Goal: Task Accomplishment & Management: Complete application form

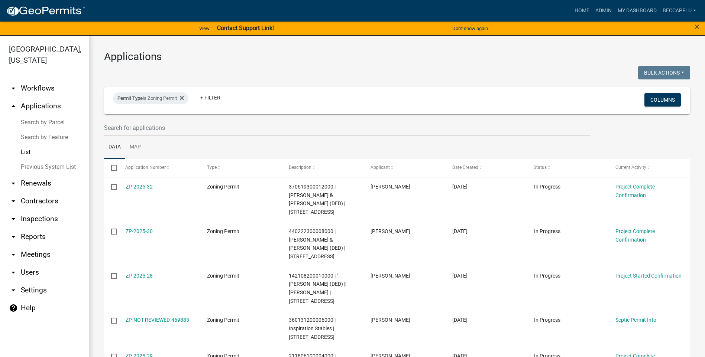
select select "3: 100"
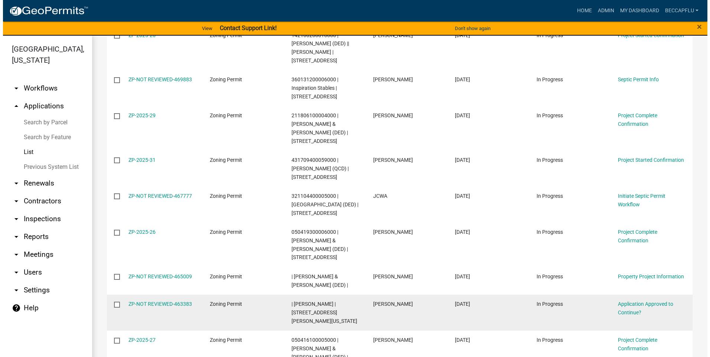
scroll to position [223, 0]
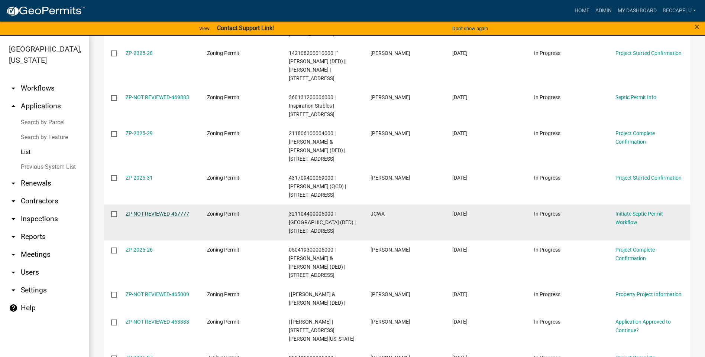
click at [165, 211] on link "ZP-NOT REVIEWED-467777" at bounding box center [158, 214] width 64 height 6
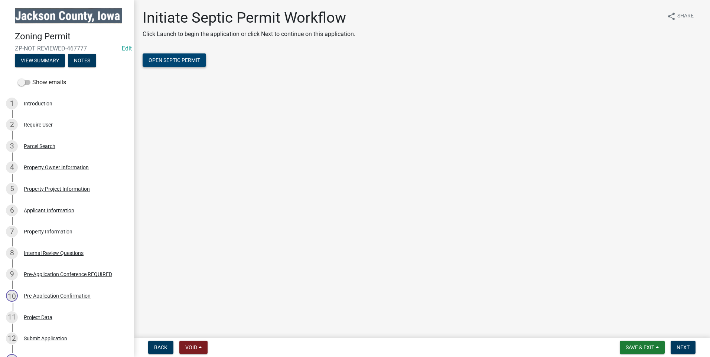
click at [195, 62] on span "Open Septic Permit" at bounding box center [175, 60] width 52 height 6
click at [38, 147] on div "Parcel Search" at bounding box center [40, 146] width 32 height 5
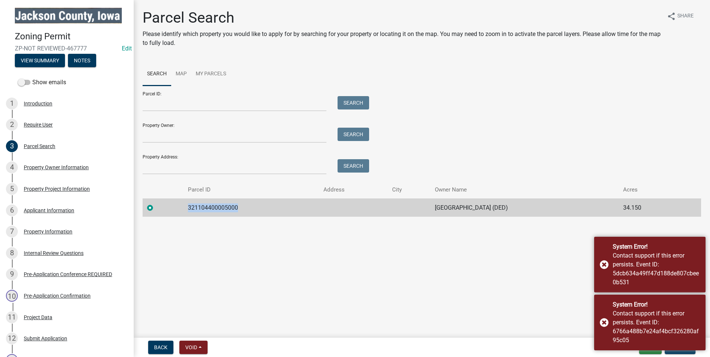
drag, startPoint x: 238, startPoint y: 205, endPoint x: 185, endPoint y: 206, distance: 53.9
click at [185, 206] on td "321104400005000" at bounding box center [251, 208] width 136 height 18
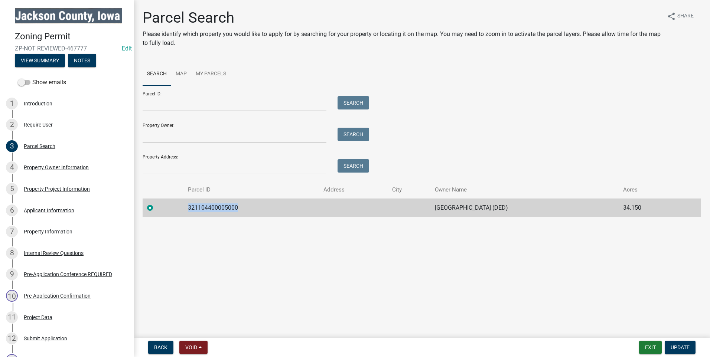
drag, startPoint x: 185, startPoint y: 206, endPoint x: 191, endPoint y: 208, distance: 6.5
copy td "321104400005000"
click at [55, 189] on div "Property Project Information" at bounding box center [57, 188] width 66 height 5
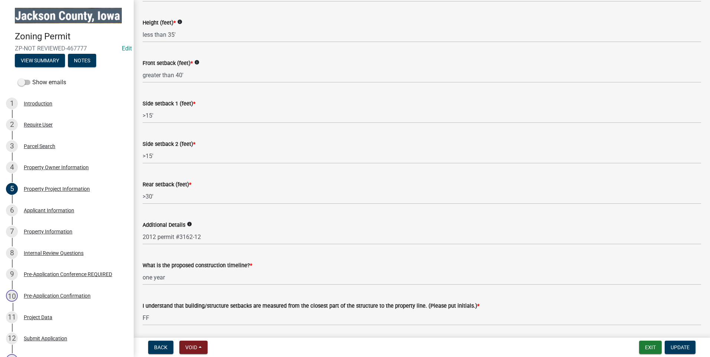
scroll to position [1159, 0]
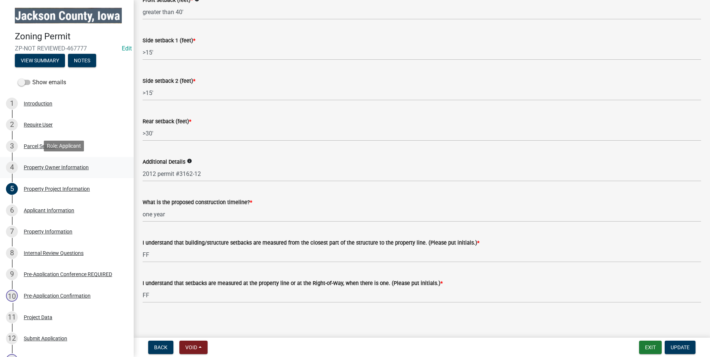
click at [61, 168] on div "Property Owner Information" at bounding box center [56, 167] width 65 height 5
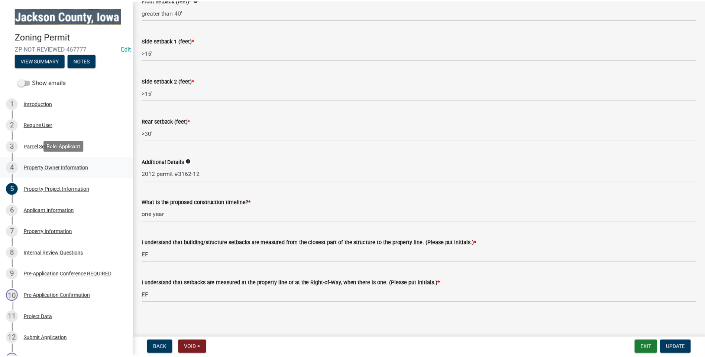
scroll to position [0, 0]
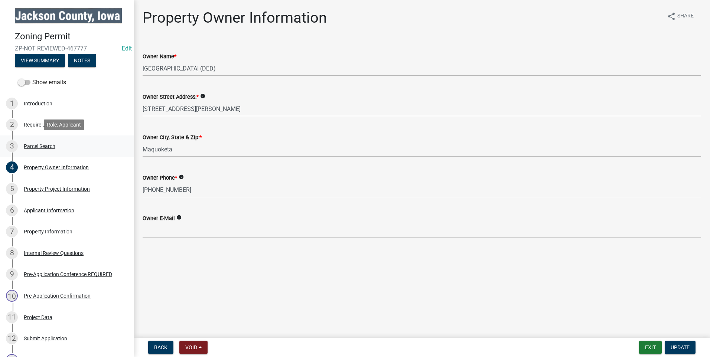
click at [36, 147] on div "Parcel Search" at bounding box center [40, 146] width 32 height 5
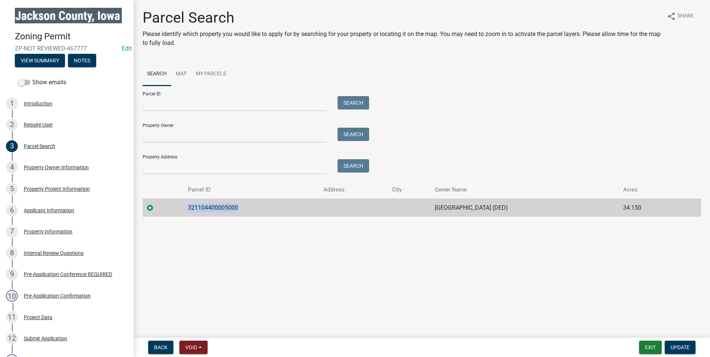
drag, startPoint x: 238, startPoint y: 205, endPoint x: 185, endPoint y: 208, distance: 52.5
click at [185, 208] on td "321104400005000" at bounding box center [251, 208] width 136 height 18
drag, startPoint x: 185, startPoint y: 208, endPoint x: 193, endPoint y: 207, distance: 7.6
copy td "321104400005000"
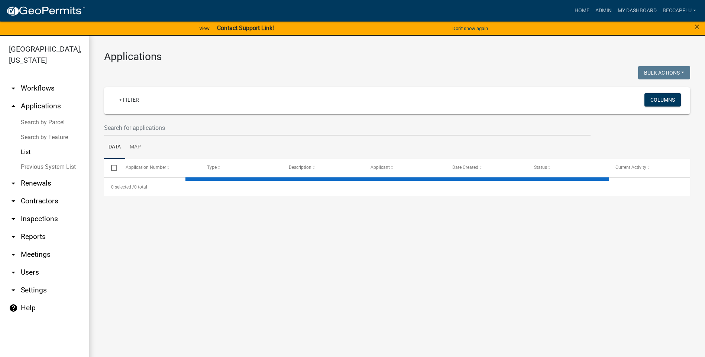
select select "3: 100"
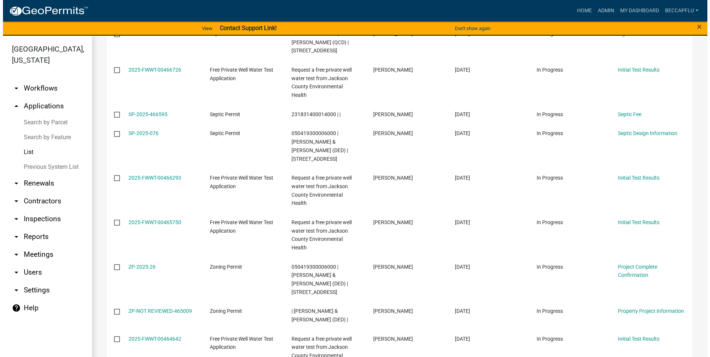
scroll to position [1932, 0]
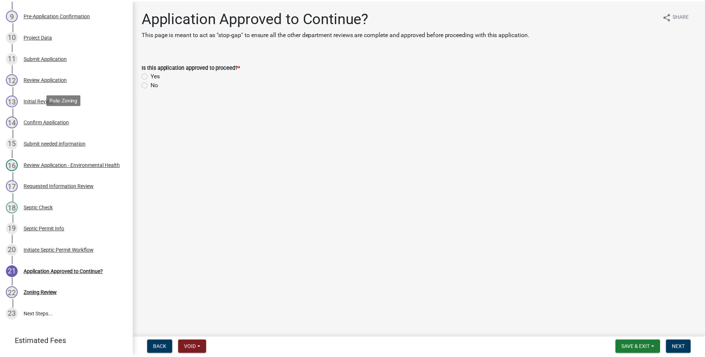
scroll to position [260, 0]
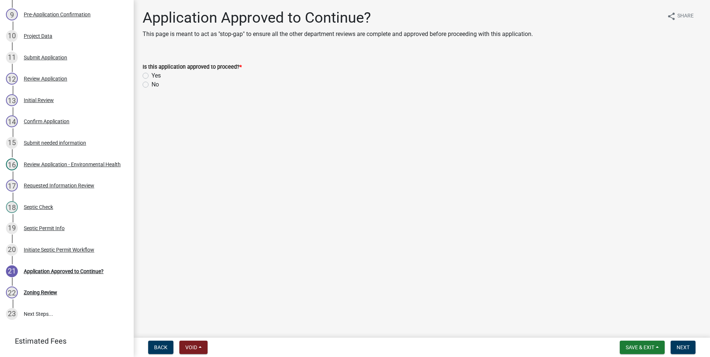
click at [152, 76] on label "Yes" at bounding box center [156, 75] width 9 height 9
click at [152, 76] on input "Yes" at bounding box center [154, 73] width 5 height 5
radio input "true"
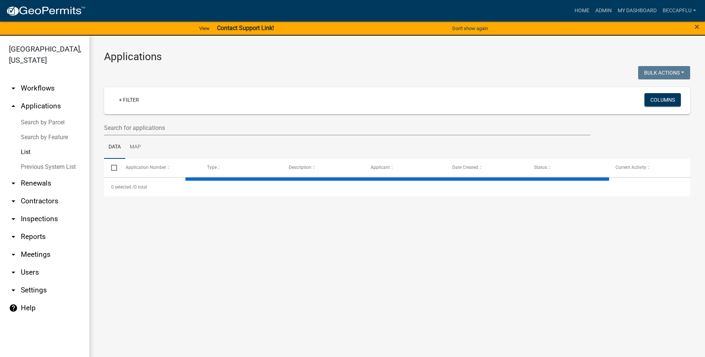
select select "3: 100"
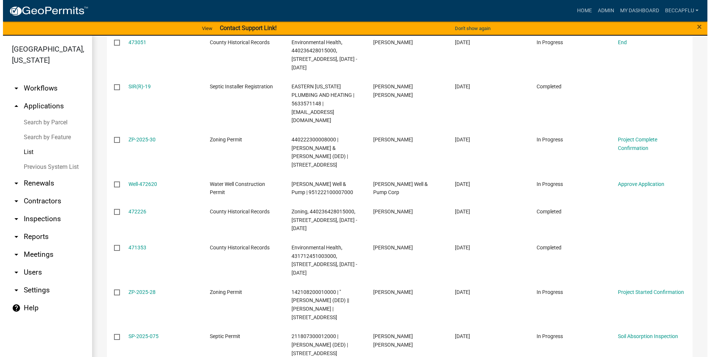
scroll to position [1068, 0]
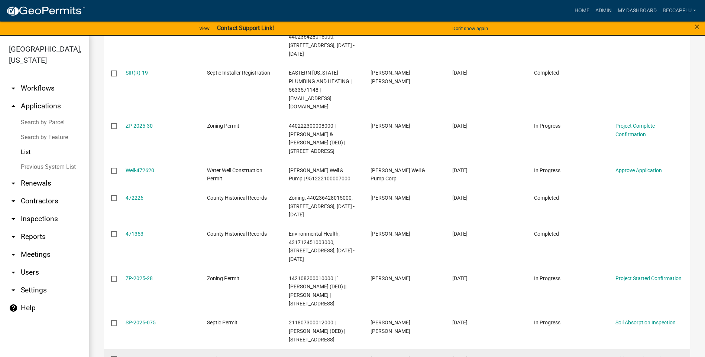
click at [170, 356] on link "ZP-NOT REVIEWED-469883" at bounding box center [158, 359] width 64 height 6
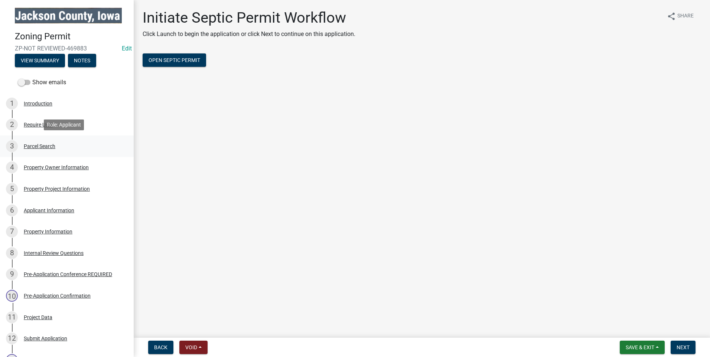
click at [32, 146] on div "Parcel Search" at bounding box center [40, 146] width 32 height 5
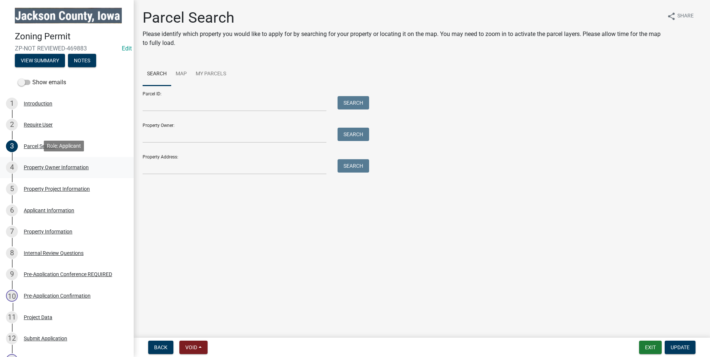
click at [51, 166] on div "Property Owner Information" at bounding box center [56, 167] width 65 height 5
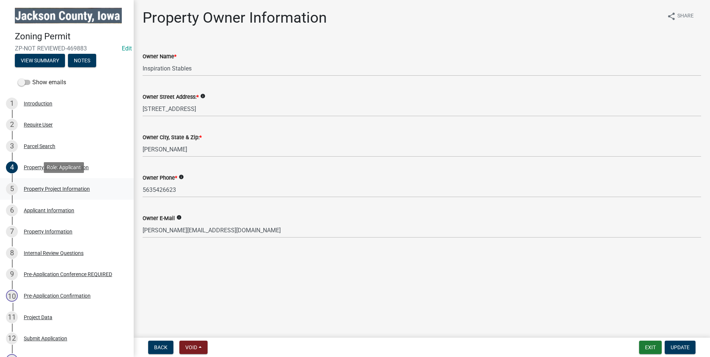
click at [65, 188] on div "Property Project Information" at bounding box center [57, 188] width 66 height 5
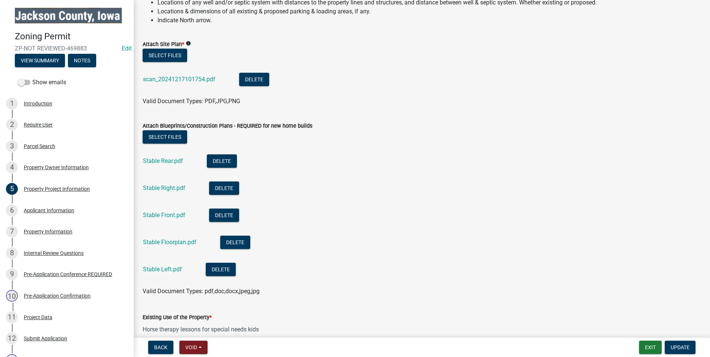
scroll to position [817, 0]
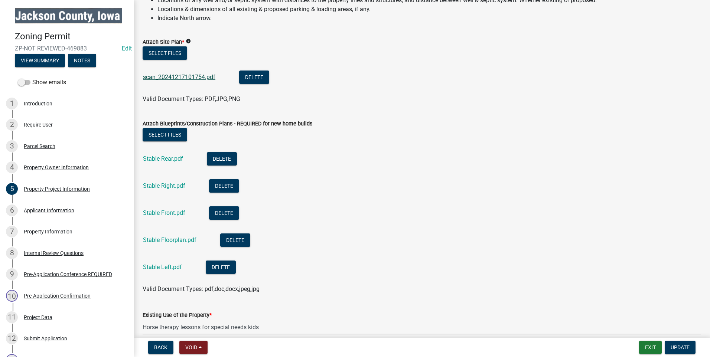
click at [202, 74] on link "scan_20241217101754.pdf" at bounding box center [179, 77] width 72 height 7
click at [165, 157] on link "Stable Rear.pdf" at bounding box center [163, 158] width 40 height 7
click at [216, 183] on button "Delete" at bounding box center [224, 185] width 30 height 13
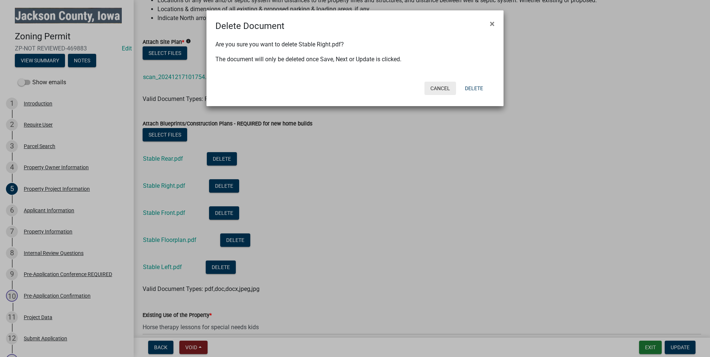
click at [442, 86] on button "Cancel" at bounding box center [441, 88] width 32 height 13
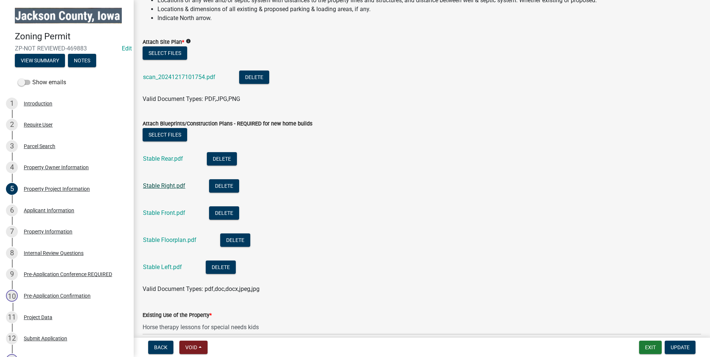
click at [166, 183] on link "Stable Right.pdf" at bounding box center [164, 185] width 42 height 7
click at [166, 209] on link "Stable Front.pdf" at bounding box center [164, 212] width 42 height 7
click at [155, 240] on link "Stable Floorplan.pdf" at bounding box center [169, 240] width 53 height 7
click at [165, 264] on link "Stable Left.pdf" at bounding box center [162, 267] width 39 height 7
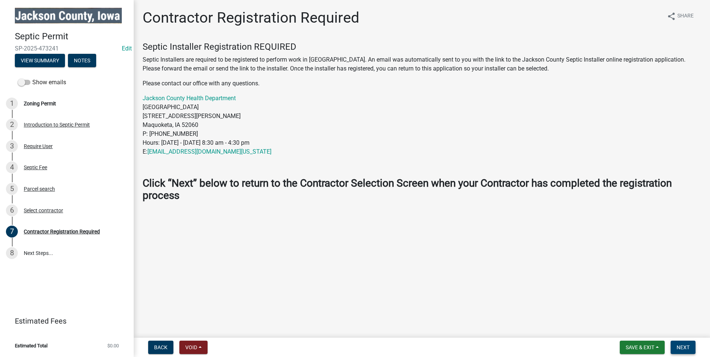
click at [680, 347] on span "Next" at bounding box center [683, 348] width 13 height 6
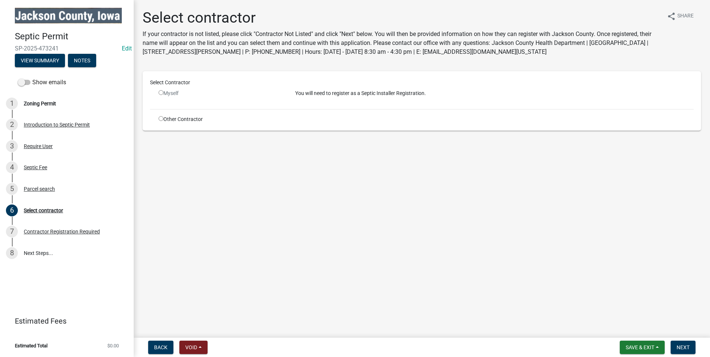
click at [160, 118] on input "radio" at bounding box center [161, 118] width 5 height 5
radio input "true"
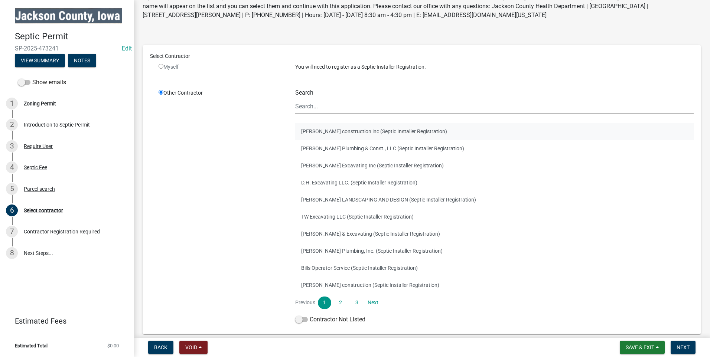
scroll to position [37, 0]
click at [344, 233] on button "Michel Septic & Excavating (Septic Installer Registration)" at bounding box center [494, 233] width 399 height 17
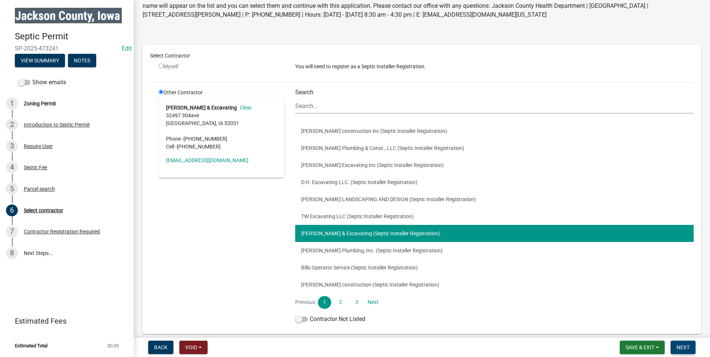
click at [685, 349] on span "Next" at bounding box center [683, 348] width 13 height 6
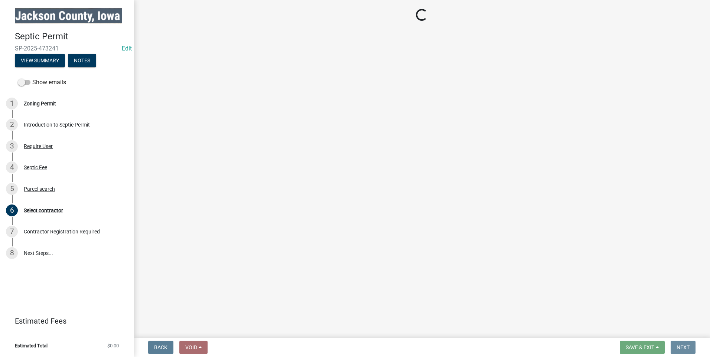
scroll to position [0, 0]
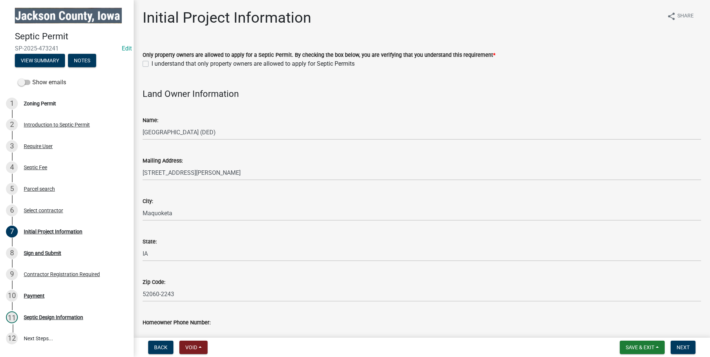
click at [152, 64] on label "I understand that only property owners are allowed to apply for Septic Permits" at bounding box center [253, 63] width 203 height 9
click at [152, 64] on input "I understand that only property owners are allowed to apply for Septic Permits" at bounding box center [154, 61] width 5 height 5
checkbox input "true"
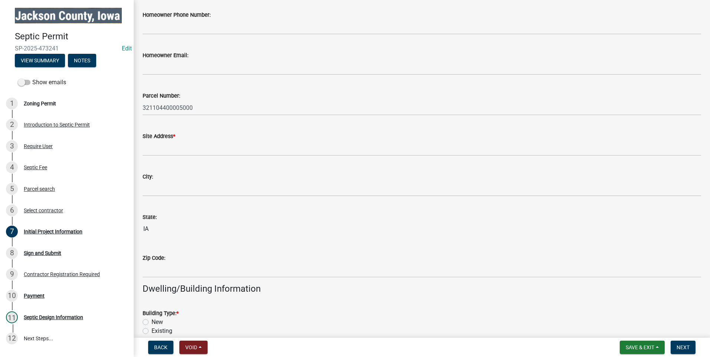
scroll to position [316, 0]
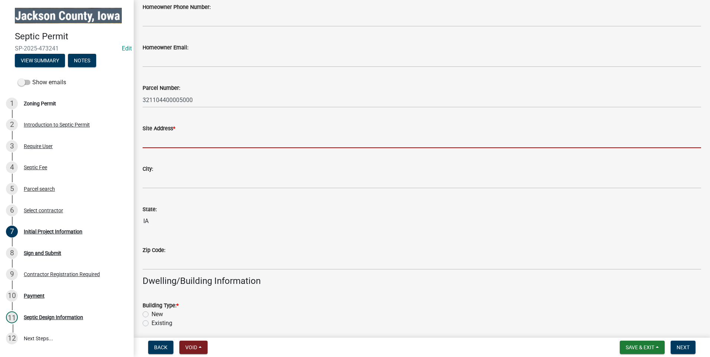
click at [177, 140] on input "Site Address *" at bounding box center [422, 140] width 559 height 15
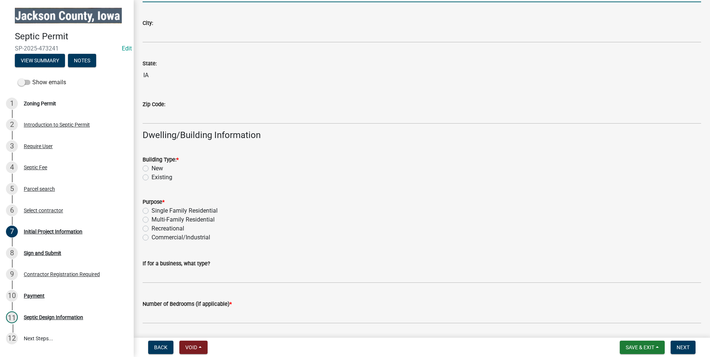
scroll to position [464, 0]
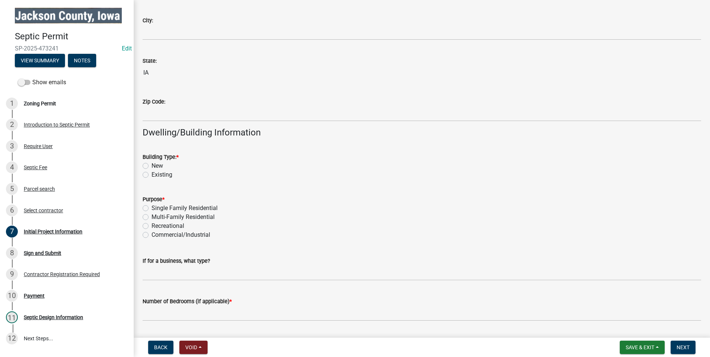
type input "Jackson County Farm - Transfer Station"
click at [152, 166] on label "New" at bounding box center [158, 166] width 12 height 9
click at [152, 166] on input "New" at bounding box center [154, 164] width 5 height 5
radio input "true"
click at [152, 234] on label "Commercial/Industrial" at bounding box center [181, 235] width 59 height 9
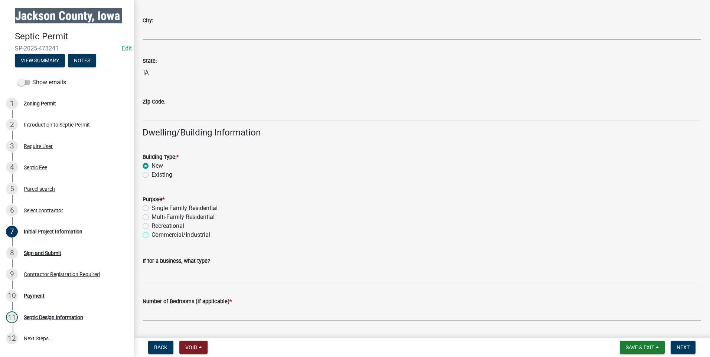
click at [152, 234] on input "Commercial/Industrial" at bounding box center [154, 233] width 5 height 5
radio input "true"
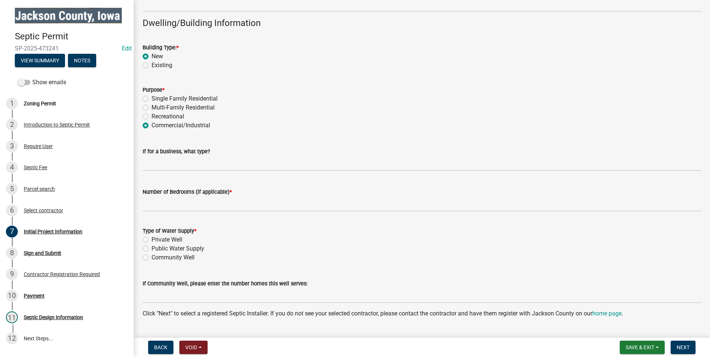
scroll to position [576, 0]
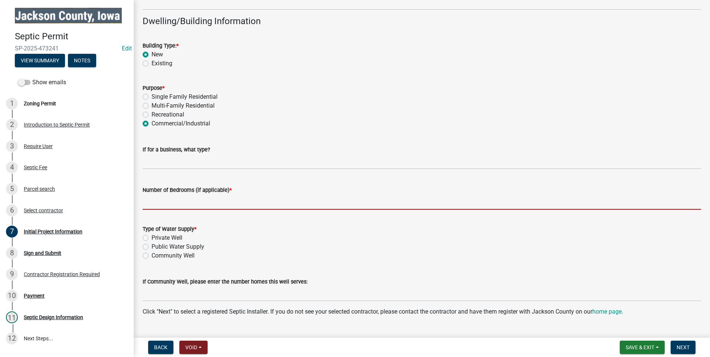
click at [163, 202] on input "Number of Bedrooms (if applicable) *" at bounding box center [422, 202] width 559 height 15
type input "N/A"
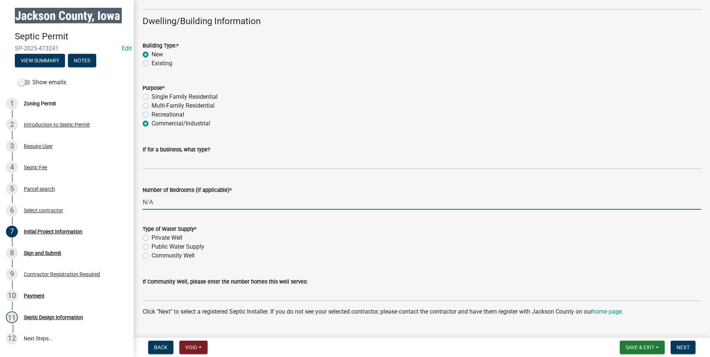
click at [152, 235] on label "Private Well" at bounding box center [167, 238] width 31 height 9
click at [152, 235] on input "Private Well" at bounding box center [154, 236] width 5 height 5
radio input "true"
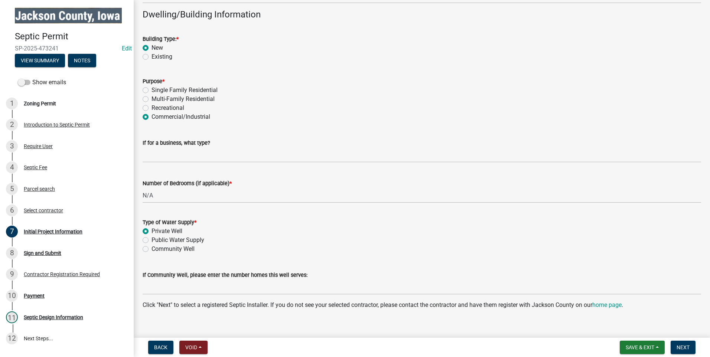
scroll to position [592, 0]
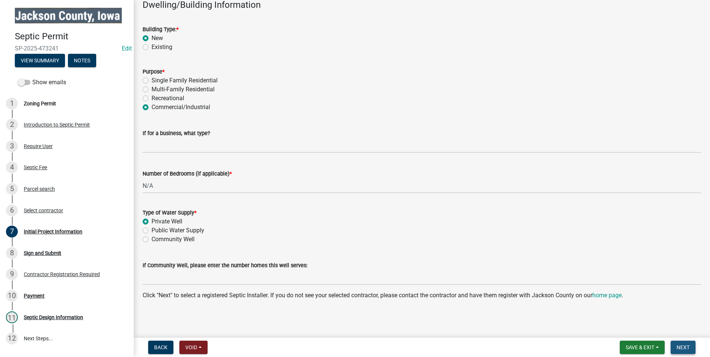
click at [681, 348] on span "Next" at bounding box center [683, 348] width 13 height 6
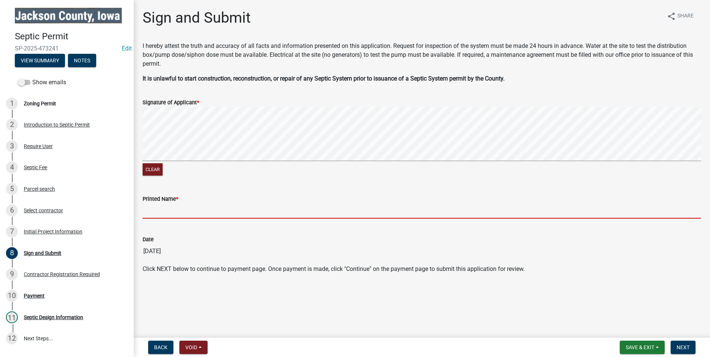
click at [156, 212] on input "Printed Name *" at bounding box center [422, 211] width 559 height 15
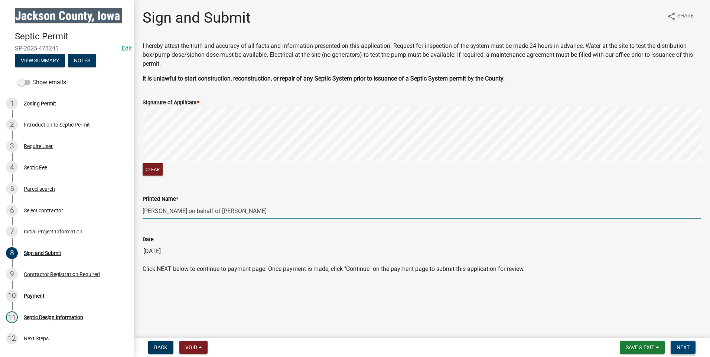
type input "Becca Pflughaupt on behalf of Frank Freiburg"
click at [685, 349] on span "Next" at bounding box center [683, 348] width 13 height 6
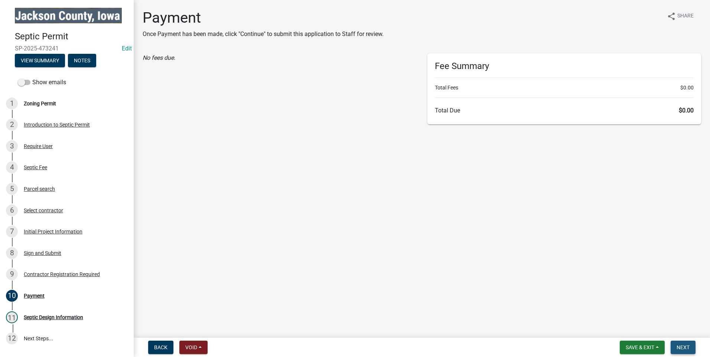
click at [683, 347] on span "Next" at bounding box center [683, 348] width 13 height 6
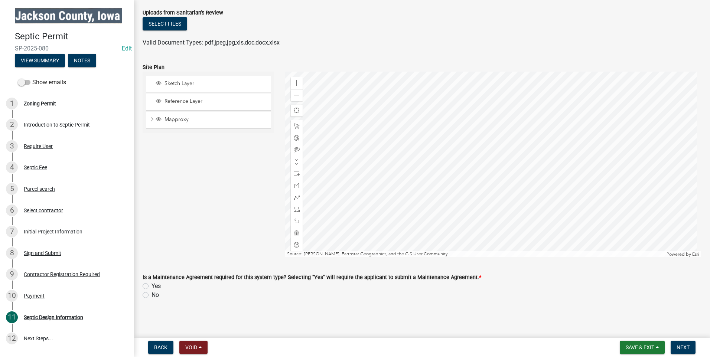
scroll to position [1065, 0]
click at [654, 348] on span "Save & Exit" at bounding box center [640, 348] width 29 height 6
click at [649, 323] on button "Save & Exit" at bounding box center [634, 328] width 59 height 18
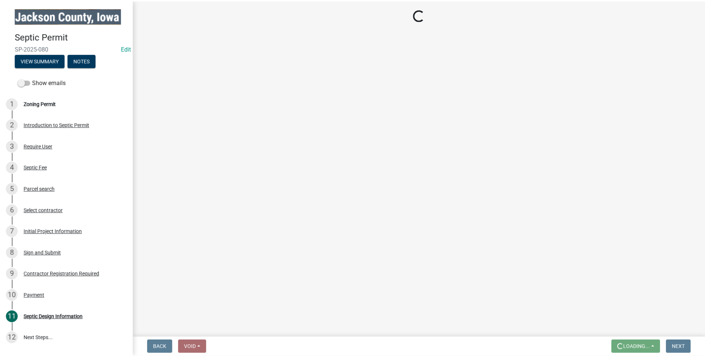
scroll to position [0, 0]
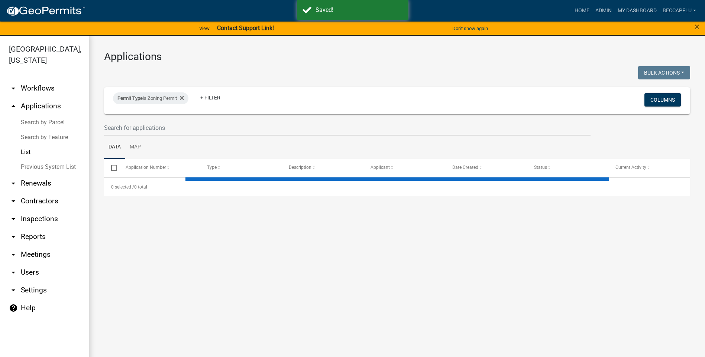
select select "3: 100"
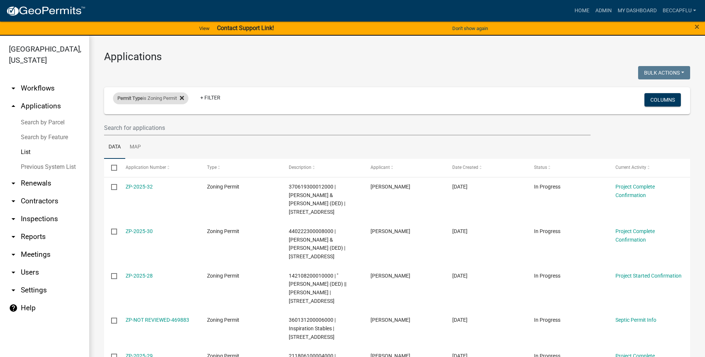
click at [184, 98] on icon at bounding box center [182, 98] width 4 height 6
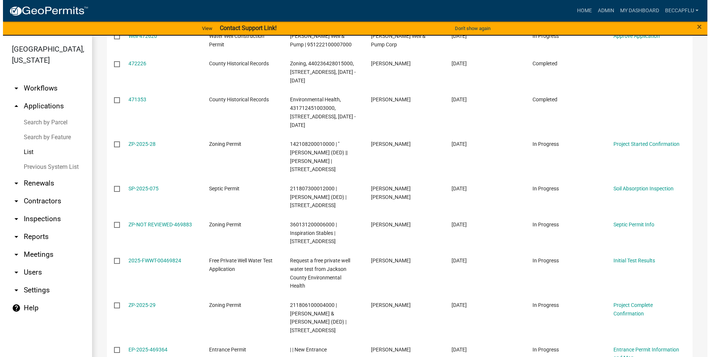
scroll to position [1216, 0]
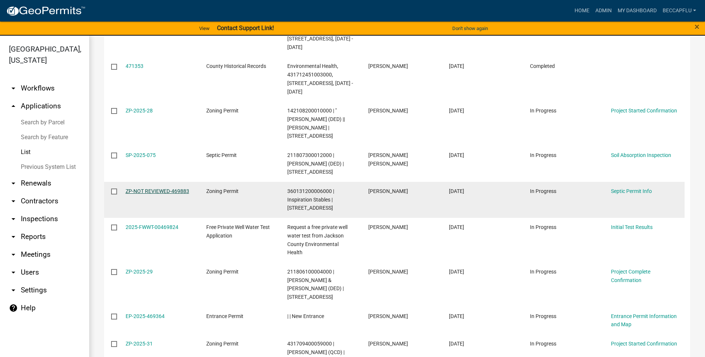
click at [168, 188] on link "ZP-NOT REVIEWED-469883" at bounding box center [158, 191] width 64 height 6
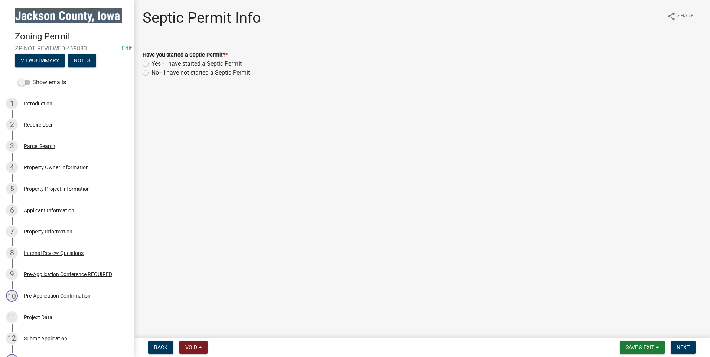
click at [152, 64] on label "Yes - I have started a Septic Permit" at bounding box center [197, 63] width 90 height 9
click at [152, 64] on input "Yes - I have started a Septic Permit" at bounding box center [154, 61] width 5 height 5
radio input "true"
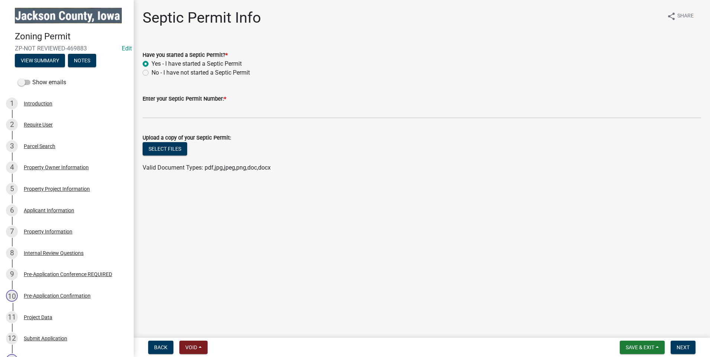
click at [152, 73] on label "No - I have not started a Septic Permit" at bounding box center [201, 72] width 98 height 9
click at [152, 73] on input "No - I have not started a Septic Permit" at bounding box center [154, 70] width 5 height 5
radio input "true"
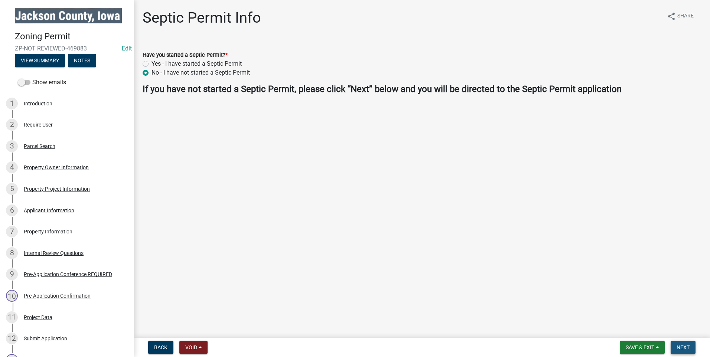
click at [682, 350] on span "Next" at bounding box center [683, 348] width 13 height 6
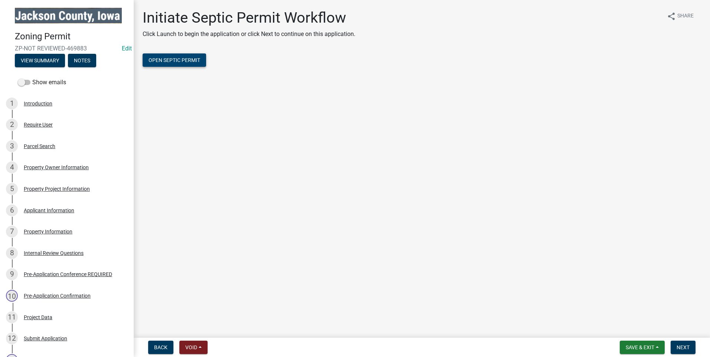
click at [195, 58] on span "Open Septic Permit" at bounding box center [175, 60] width 52 height 6
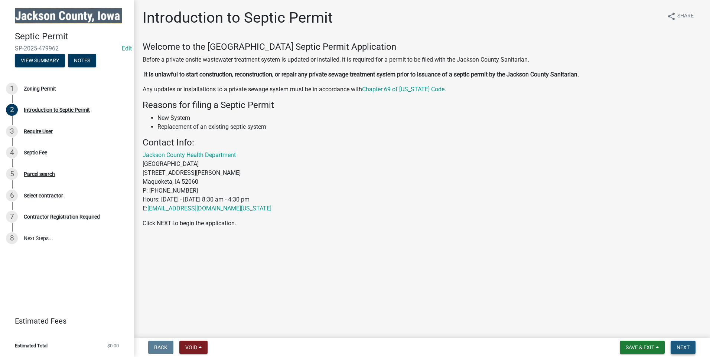
click at [682, 345] on span "Next" at bounding box center [683, 348] width 13 height 6
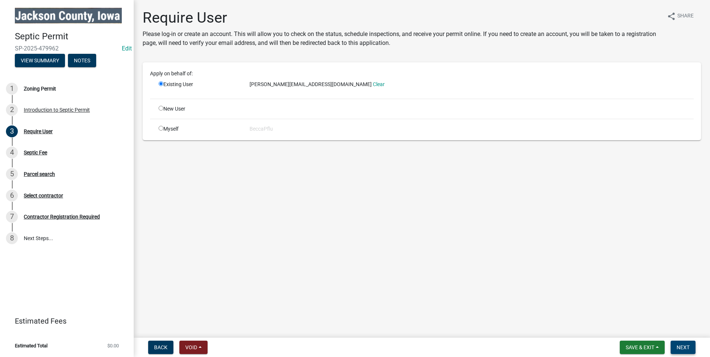
click at [682, 349] on span "Next" at bounding box center [683, 348] width 13 height 6
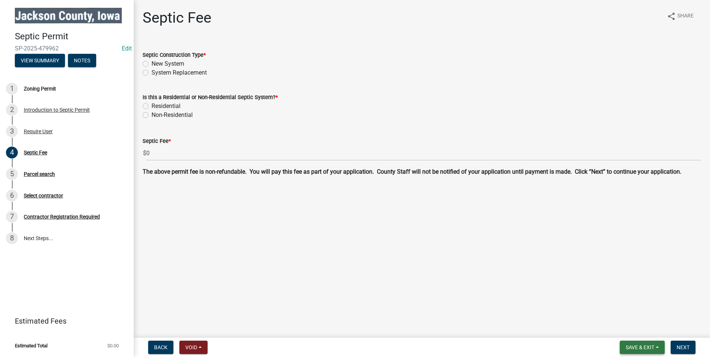
click at [656, 348] on button "Save & Exit" at bounding box center [642, 347] width 45 height 13
click at [641, 328] on button "Save & Exit" at bounding box center [634, 328] width 59 height 18
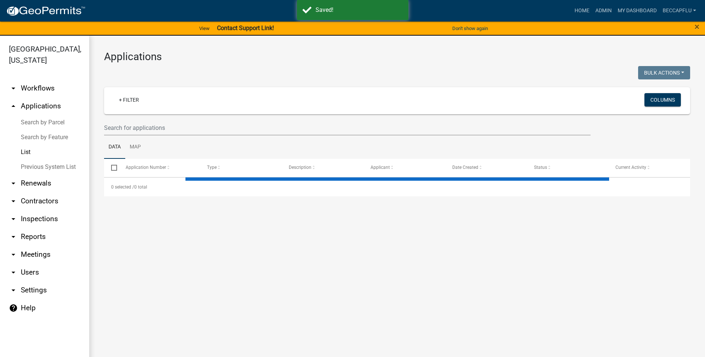
select select "3: 100"
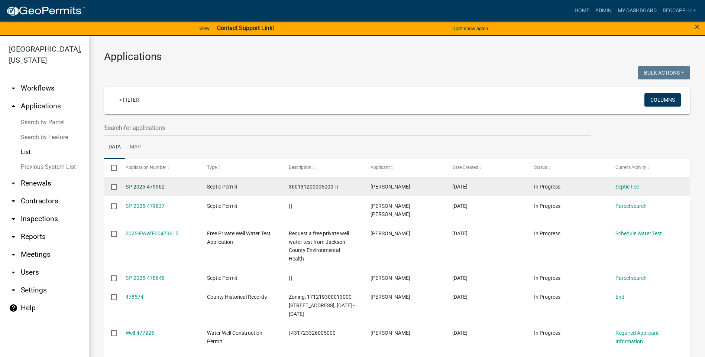
click at [147, 188] on link "SP-2025-479962" at bounding box center [145, 187] width 39 height 6
